Goal: Information Seeking & Learning: Learn about a topic

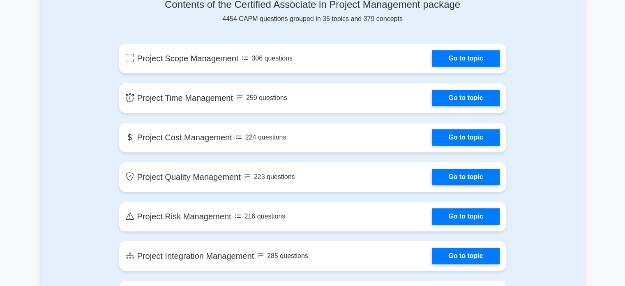
scroll to position [436, 0]
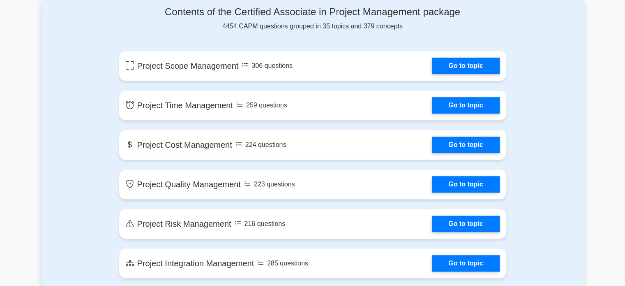
drag, startPoint x: 631, startPoint y: 11, endPoint x: 631, endPoint y: 51, distance: 40.3
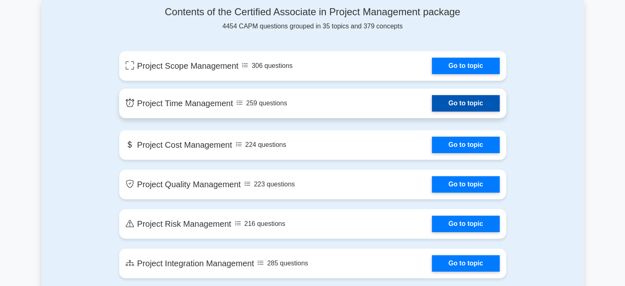
click at [448, 105] on link "Go to topic" at bounding box center [465, 103] width 67 height 16
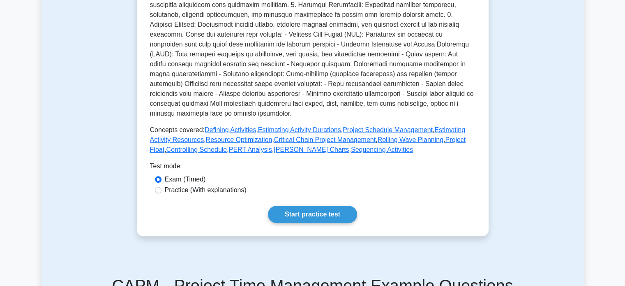
scroll to position [270, 0]
